Goal: Information Seeking & Learning: Find specific fact

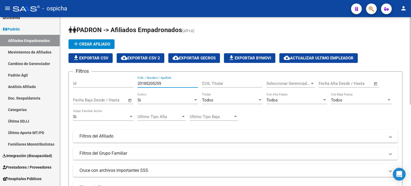
drag, startPoint x: 170, startPoint y: 83, endPoint x: 132, endPoint y: 83, distance: 38.5
click at [132, 83] on div "Filtros Id 20185205259 CUIL / Nombre / Apellido CUIL Titular Seleccionar Gerenc…" at bounding box center [235, 135] width 325 height 118
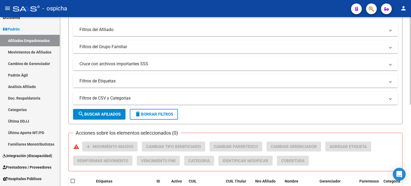
scroll to position [107, 0]
type input "27563924697"
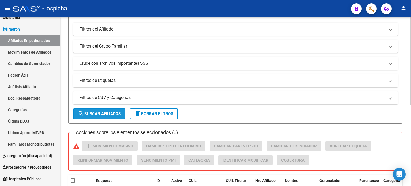
click at [99, 115] on span "search Buscar Afiliados" at bounding box center [99, 113] width 43 height 5
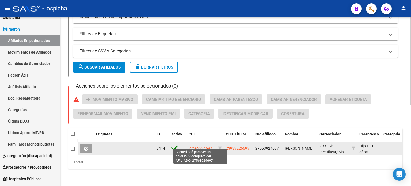
click at [201, 146] on span "27563924697" at bounding box center [201, 148] width 24 height 4
type textarea "27563924697"
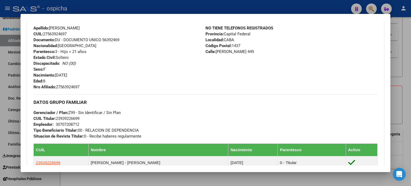
scroll to position [160, 0]
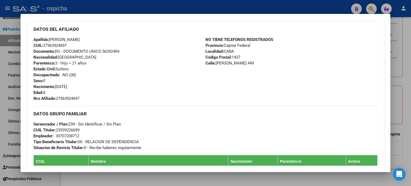
drag, startPoint x: 34, startPoint y: 28, endPoint x: 273, endPoint y: 80, distance: 244.8
click at [276, 84] on div "DATOS DEL AFILIADO Apellido: [PERSON_NAME] CUIL: 27563924697 Documento: DU - DO…" at bounding box center [205, 61] width 344 height 80
copy div "DATOS DEL AFILIADO Apellido: [PERSON_NAME] CUIL: 27563924697 Documento: DU - DO…"
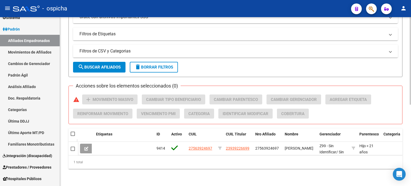
scroll to position [0, 0]
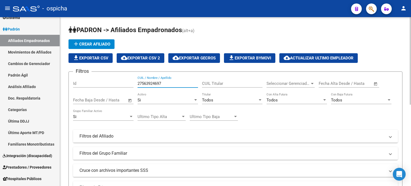
drag, startPoint x: 165, startPoint y: 85, endPoint x: 138, endPoint y: 85, distance: 26.7
click at [138, 85] on input "27563924697" at bounding box center [167, 83] width 60 height 5
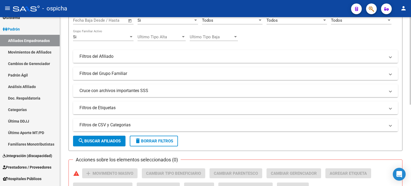
scroll to position [80, 0]
type input "27458731646"
drag, startPoint x: 115, startPoint y: 139, endPoint x: 124, endPoint y: 138, distance: 8.9
click at [115, 139] on span "search Buscar Afiliados" at bounding box center [99, 140] width 43 height 5
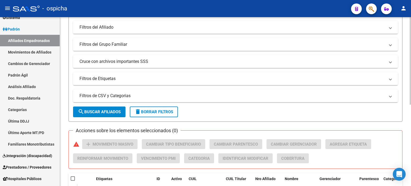
scroll to position [157, 0]
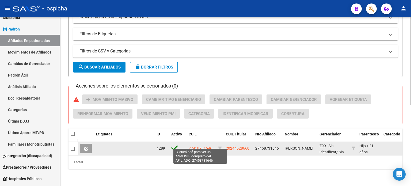
click at [192, 146] on span "27458731646" at bounding box center [201, 148] width 24 height 4
type textarea "27458731646"
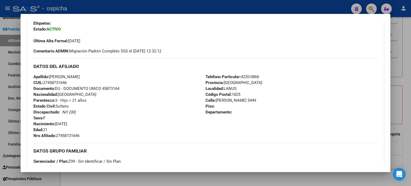
scroll to position [134, 0]
drag, startPoint x: 33, startPoint y: 66, endPoint x: 257, endPoint y: 114, distance: 228.6
click at [257, 114] on div "DATOS DEL AFILIADO Apellido: [PERSON_NAME] CUIL: 27458731646 Documento: DU - DO…" at bounding box center [205, 98] width 344 height 80
copy div "DATOS DEL AFILIADO Apellido: [PERSON_NAME] CUIL: 27458731646 Documento: DU - DO…"
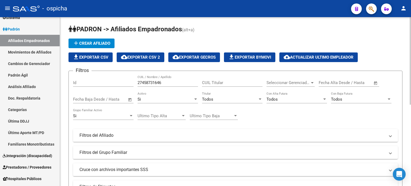
scroll to position [0, 0]
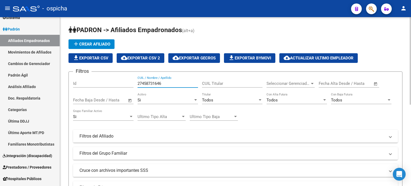
drag, startPoint x: 167, startPoint y: 83, endPoint x: 137, endPoint y: 83, distance: 29.4
click at [137, 83] on input "27458731646" at bounding box center [167, 83] width 60 height 5
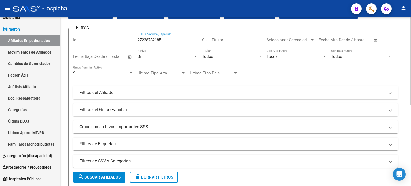
scroll to position [107, 0]
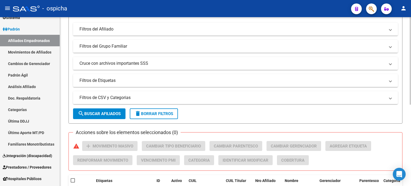
type input "27238782185"
click at [117, 114] on span "search Buscar Afiliados" at bounding box center [99, 113] width 43 height 5
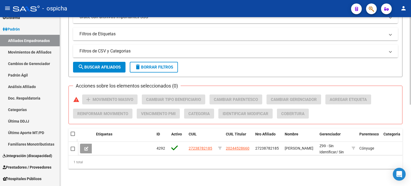
scroll to position [157, 0]
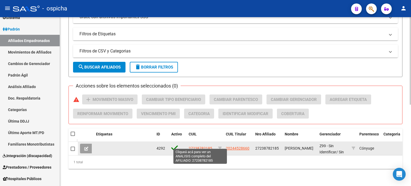
click at [196, 146] on span "27238782185" at bounding box center [201, 148] width 24 height 4
type textarea "27238782185"
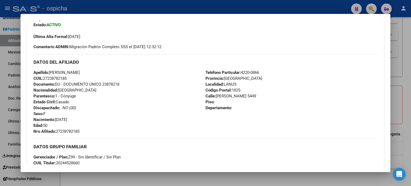
scroll to position [154, 0]
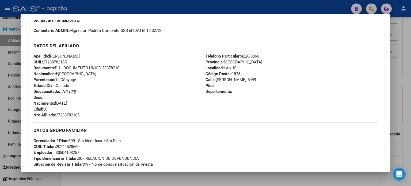
drag, startPoint x: 34, startPoint y: 46, endPoint x: 240, endPoint y: 95, distance: 211.5
click at [240, 95] on div "DATOS DEL AFILIADO Apellido: [PERSON_NAME]: 27238782185 Documento: DU - DOCUMEN…" at bounding box center [205, 78] width 344 height 80
copy div "DATOS DEL AFILIADO Apellido: [PERSON_NAME]: 27238782185 Documento: DU - DOCUMEN…"
